Goal: Task Accomplishment & Management: Use online tool/utility

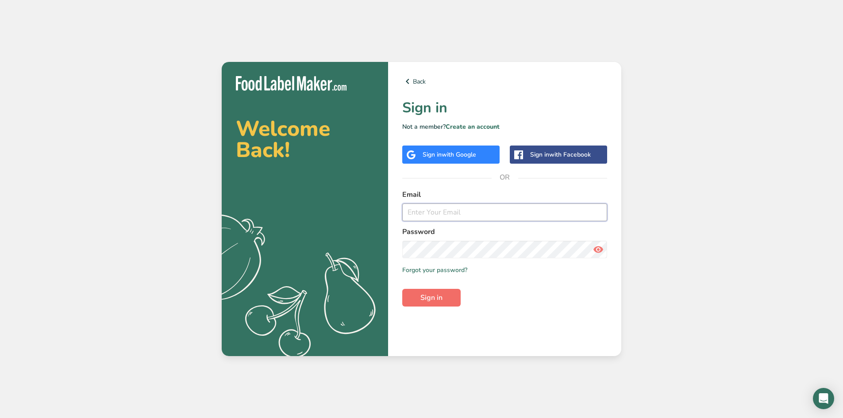
type input "ken@babcofoods.com"
click at [421, 302] on span "Sign in" at bounding box center [431, 297] width 22 height 11
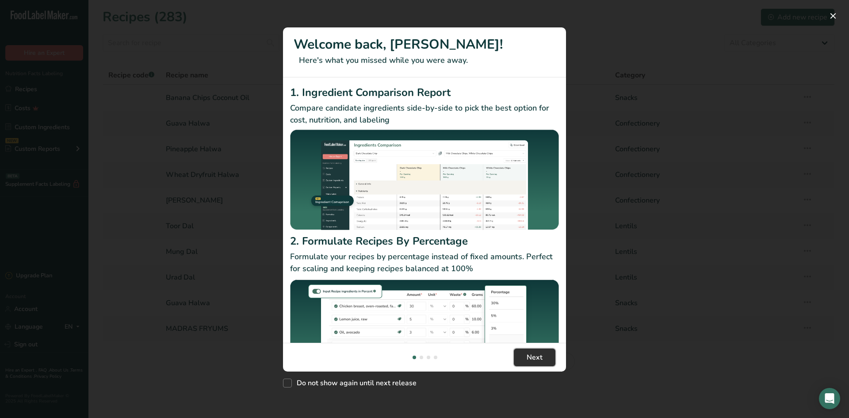
click at [540, 357] on span "Next" at bounding box center [535, 357] width 16 height 11
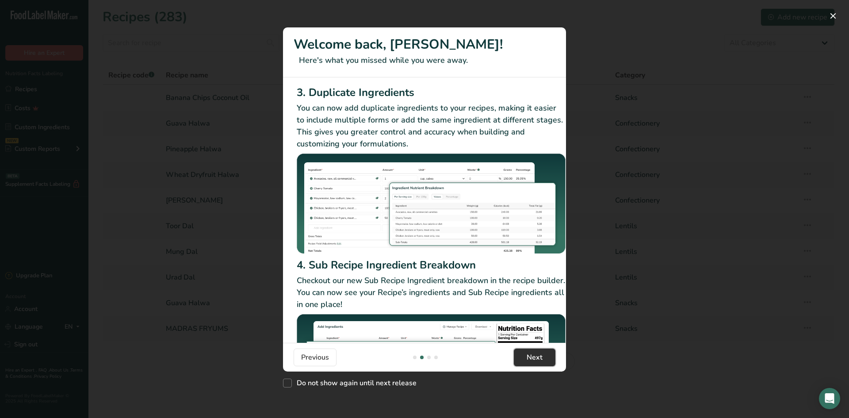
click at [541, 358] on span "Next" at bounding box center [535, 357] width 16 height 11
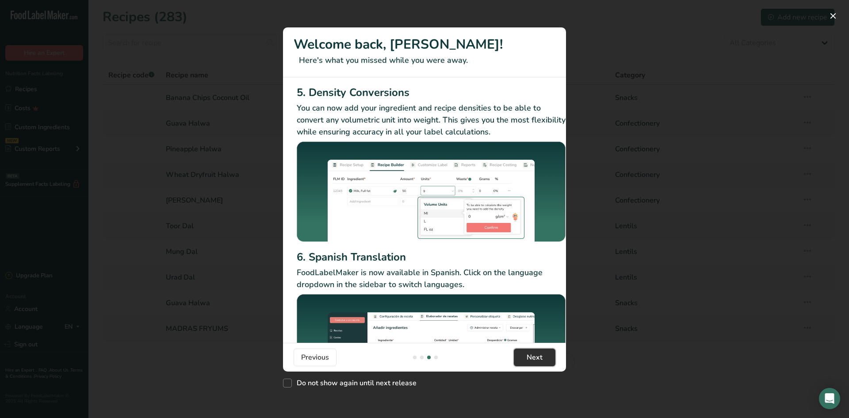
click at [541, 358] on span "Next" at bounding box center [535, 357] width 16 height 11
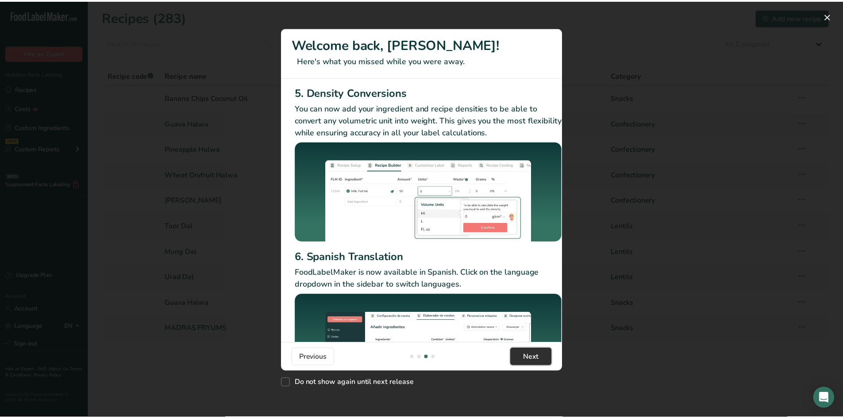
scroll to position [0, 849]
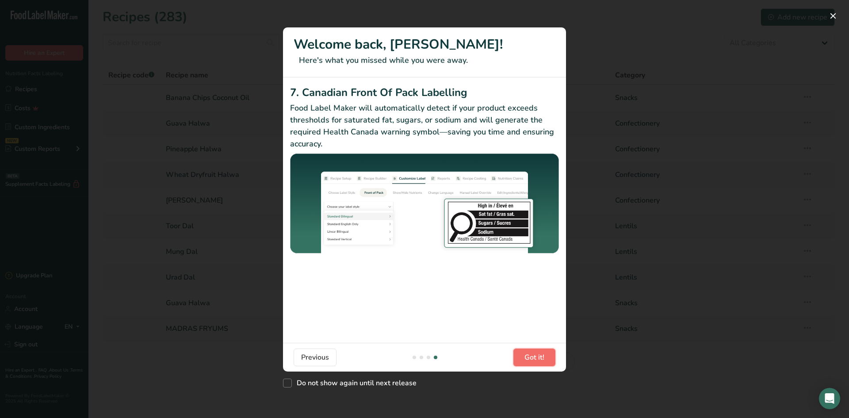
click at [541, 358] on span "Got it!" at bounding box center [535, 357] width 20 height 11
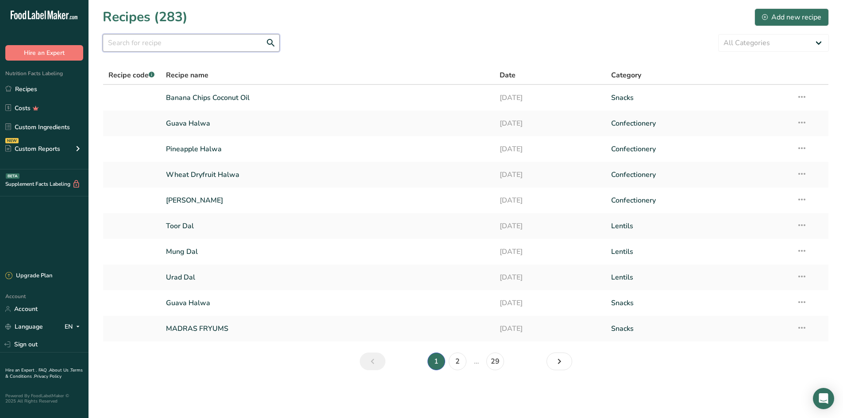
click at [146, 43] on input "text" at bounding box center [191, 43] width 177 height 18
click at [292, 380] on section "Recipes (283) Add new recipe All Categories Baked Goods Beverages Confectionery…" at bounding box center [465, 192] width 754 height 384
